Goal: Task Accomplishment & Management: Use online tool/utility

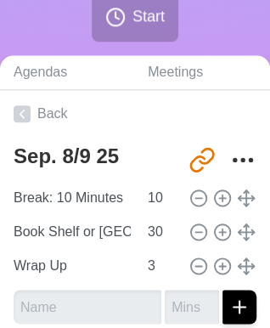
scroll to position [309, 9]
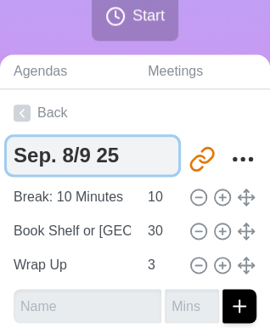
click at [88, 155] on textarea "Sep. 8/9 25 copy" at bounding box center [93, 155] width 172 height 37
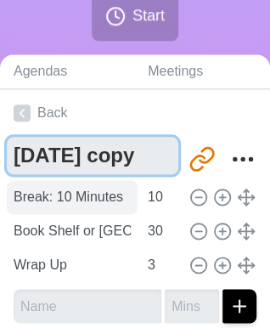
type textarea "[DATE] copy"
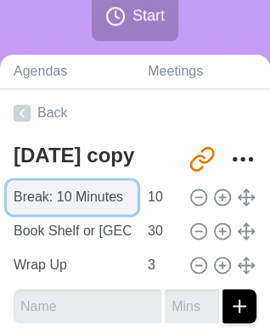
click at [92, 193] on input "Break: 10 Minutes" at bounding box center [72, 197] width 131 height 34
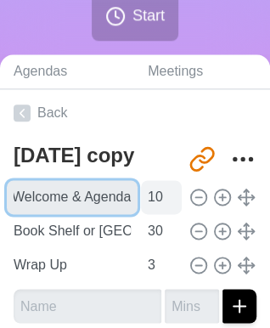
type input "Welcome & Agenda"
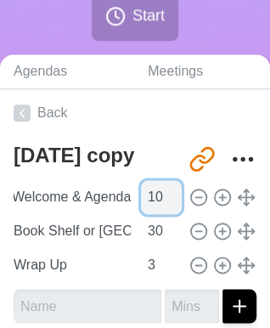
scroll to position [0, 0]
click at [141, 202] on input "10" at bounding box center [161, 197] width 41 height 34
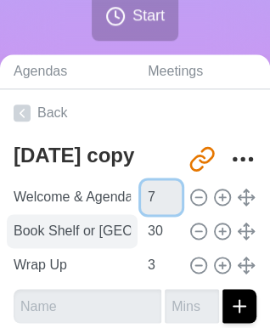
type input "7"
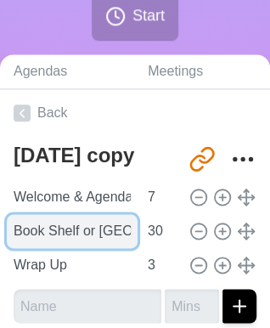
click at [83, 230] on input "Book Shelf or [GEOGRAPHIC_DATA]" at bounding box center [72, 231] width 131 height 34
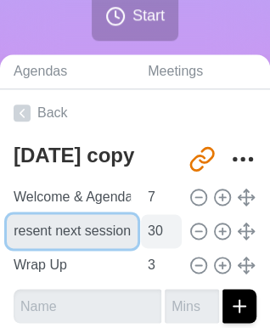
type input "Presentation: AI Is Demolishing My Education: Prepare presentations to present …"
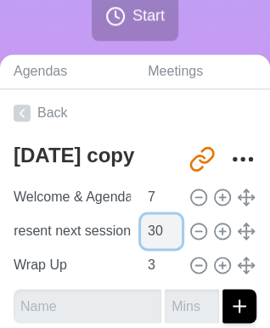
scroll to position [0, 0]
click at [141, 230] on input "30" at bounding box center [161, 231] width 41 height 34
type input "20"
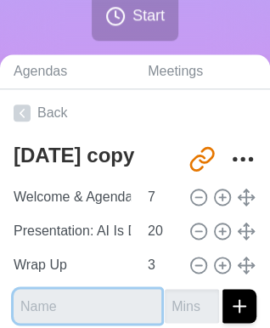
click at [54, 294] on input "text" at bounding box center [88, 306] width 148 height 34
type input "Language Development: Vocab or Grammar"
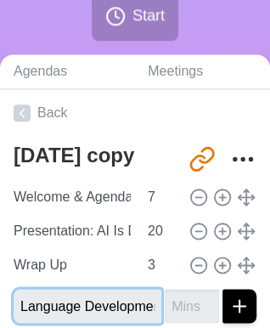
click at [73, 318] on input "Language Development: Vocab or Grammar" at bounding box center [88, 306] width 148 height 34
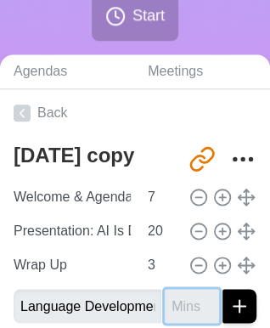
click at [167, 306] on input "number" at bounding box center [192, 306] width 54 height 34
type input "15"
click at [223, 289] on button "submit" at bounding box center [240, 306] width 34 height 34
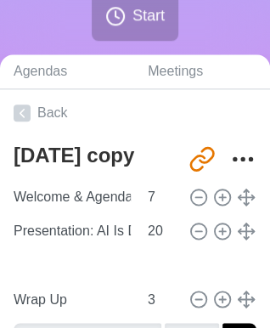
type input "Language Development: Vocab or Grammar"
type input "15"
type input "Wrap Up"
type input "3"
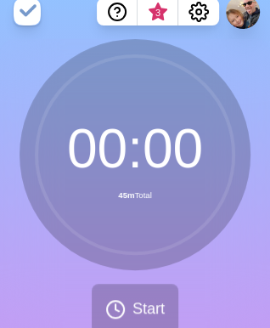
scroll to position [0, 9]
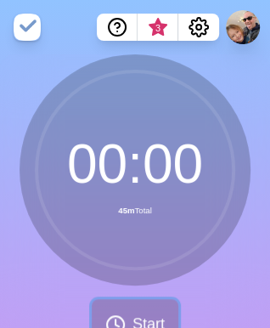
click at [143, 307] on button "Start" at bounding box center [135, 324] width 87 height 50
